Goal: Find specific page/section: Find specific page/section

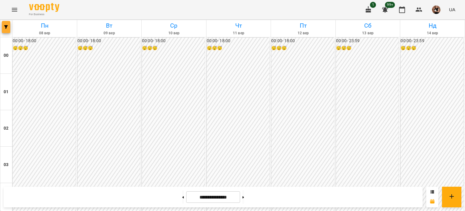
click at [3, 25] on span "button" at bounding box center [6, 27] width 8 height 4
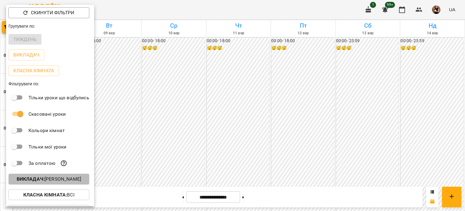
click at [72, 180] on p "Викладач : [PERSON_NAME]" at bounding box center [49, 178] width 65 height 7
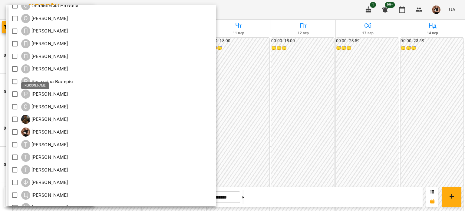
scroll to position [723, 0]
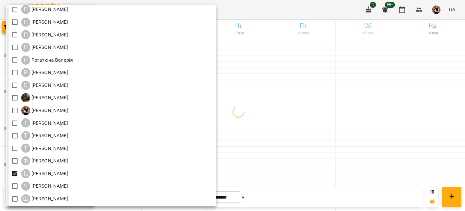
click at [290, 129] on div at bounding box center [232, 105] width 465 height 211
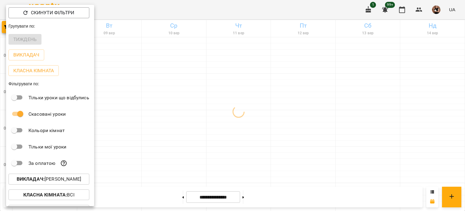
click at [290, 129] on div at bounding box center [232, 105] width 465 height 211
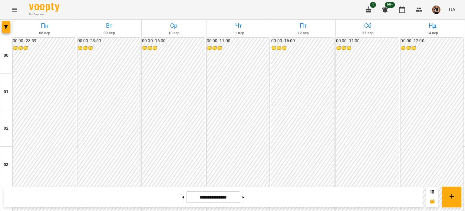
scroll to position [576, 0]
click at [6, 30] on button "button" at bounding box center [6, 27] width 8 height 12
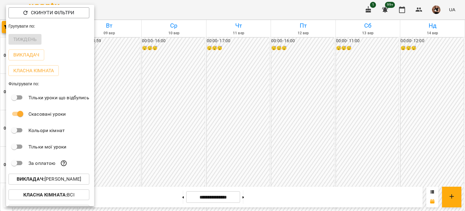
click at [72, 178] on p "Викладач : [PERSON_NAME]" at bounding box center [49, 178] width 65 height 7
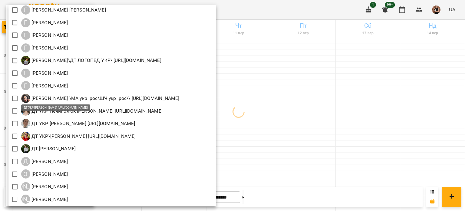
scroll to position [268, 0]
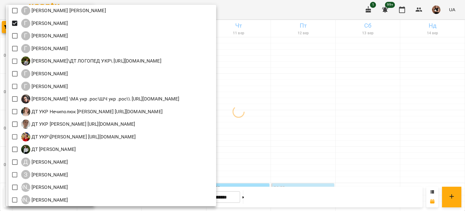
click at [304, 78] on div at bounding box center [232, 105] width 465 height 211
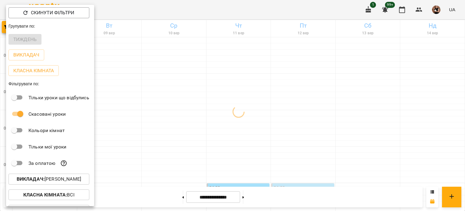
click at [295, 78] on div at bounding box center [232, 105] width 465 height 211
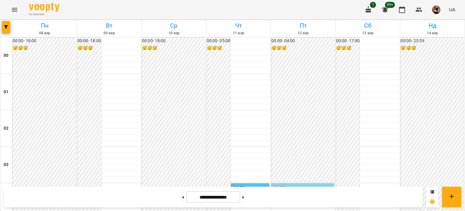
scroll to position [726, 0]
click at [6, 28] on icon "button" at bounding box center [6, 27] width 4 height 4
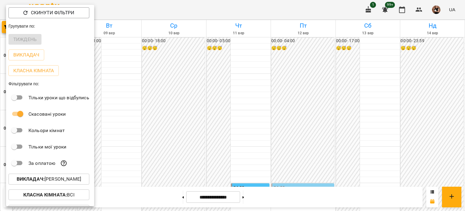
click at [33, 177] on p "Викладач : [PERSON_NAME]" at bounding box center [49, 178] width 65 height 7
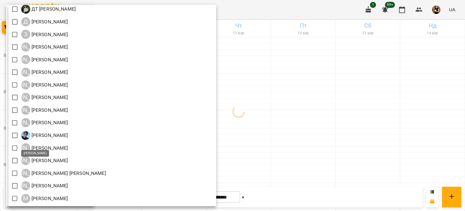
scroll to position [454, 0]
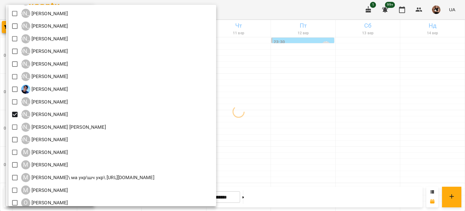
click at [339, 106] on div at bounding box center [232, 105] width 465 height 211
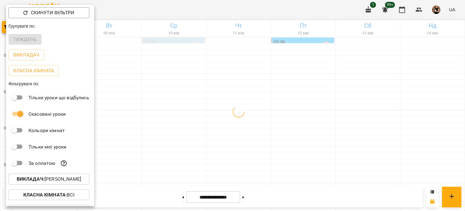
click at [314, 112] on div at bounding box center [232, 105] width 465 height 211
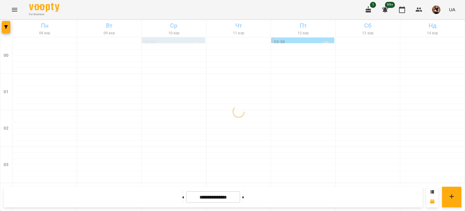
click at [314, 112] on div "Скинути фільтри Групувати по: Тиждень Викладач Класна кімната Фільтрувати по: Т…" at bounding box center [232, 105] width 465 height 211
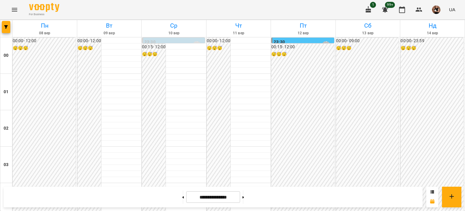
scroll to position [544, 0]
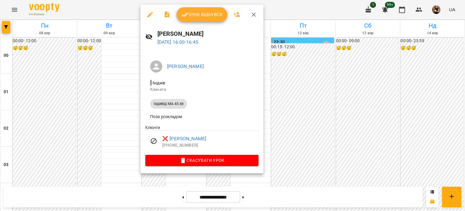
click at [307, 85] on div at bounding box center [232, 105] width 465 height 211
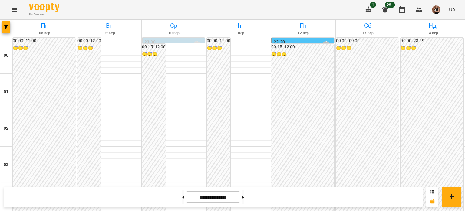
scroll to position [575, 0]
click at [4, 23] on button "button" at bounding box center [6, 27] width 8 height 12
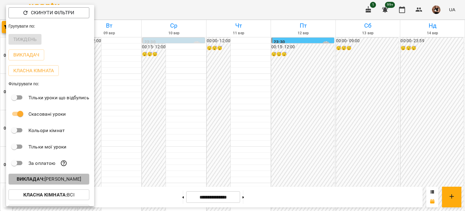
click at [48, 180] on p "Викладач : [PERSON_NAME]" at bounding box center [49, 178] width 65 height 7
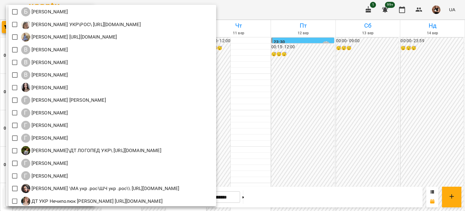
scroll to position [182, 0]
